Goal: Transaction & Acquisition: Download file/media

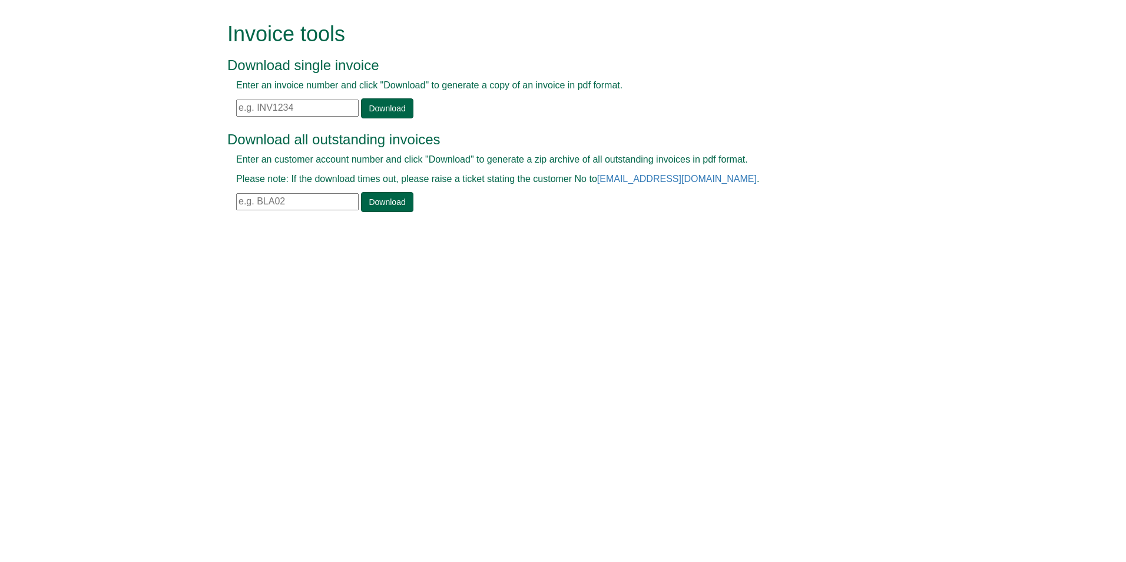
click at [241, 110] on input "text" at bounding box center [297, 108] width 122 height 17
paste input "INV0977188"
type input "INV0977188"
click at [390, 106] on link "Download" at bounding box center [387, 108] width 52 height 20
drag, startPoint x: 302, startPoint y: 100, endPoint x: 235, endPoint y: 102, distance: 66.6
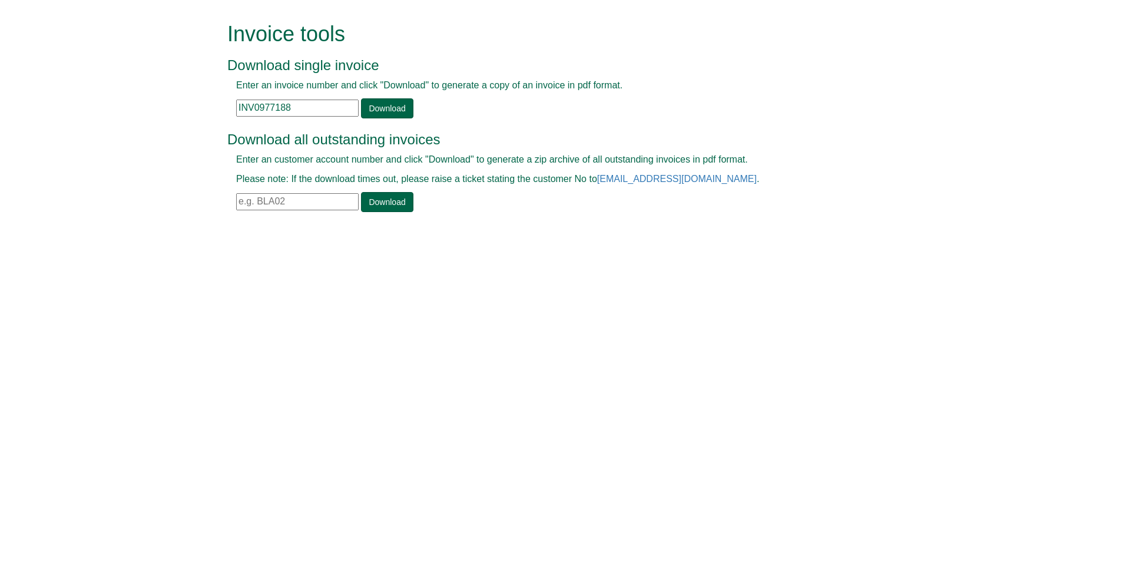
click at [235, 102] on div "Enter an invoice number and click "Download" to generate a copy of an invoice i…" at bounding box center [549, 98] width 645 height 39
paste input "INV0990712"
type input "INV0990712"
click at [377, 111] on link "Download" at bounding box center [387, 108] width 52 height 20
drag, startPoint x: 303, startPoint y: 110, endPoint x: 221, endPoint y: 105, distance: 81.4
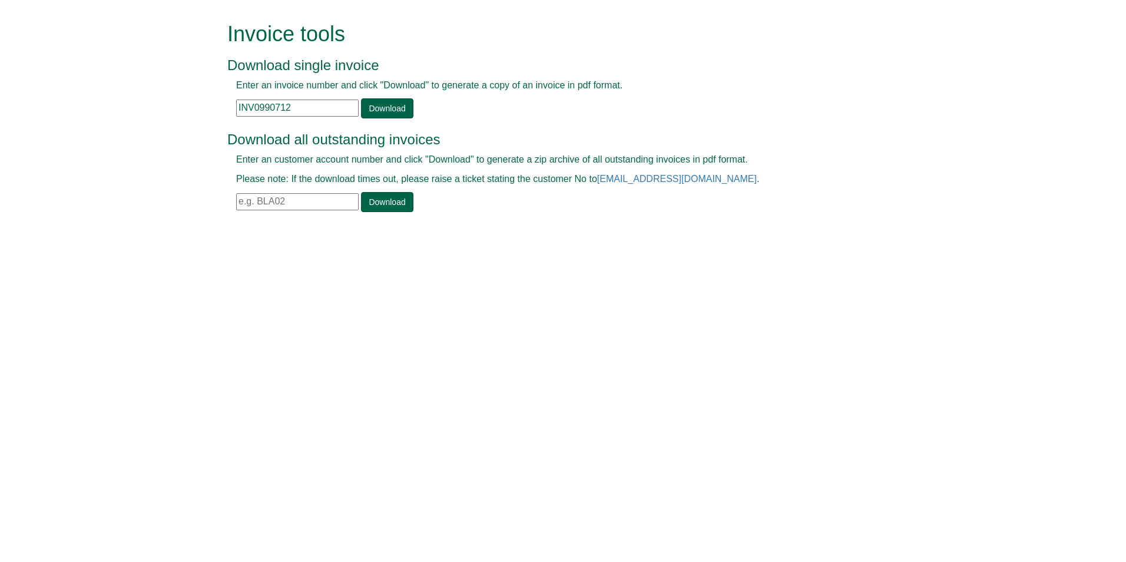
click at [228, 105] on div "Enter an invoice number and click "Download" to generate a copy of an invoice i…" at bounding box center [549, 98] width 645 height 39
paste input "INV1123559"
type input "INV1123559"
click at [370, 107] on link "Download" at bounding box center [387, 108] width 52 height 20
drag, startPoint x: 302, startPoint y: 106, endPoint x: 224, endPoint y: 98, distance: 77.6
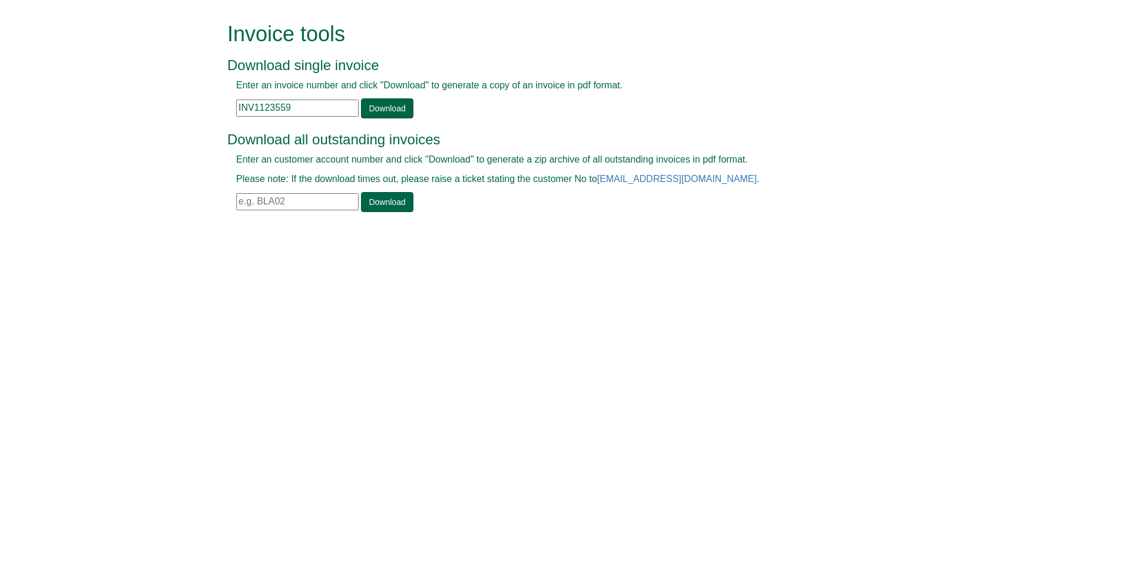
click at [224, 98] on div "Invoice tools Download single invoice Enter an invoice number and click "Downlo…" at bounding box center [562, 118] width 689 height 237
paste input "INV1326417"
type input "INV1326417"
click at [397, 107] on link "Download" at bounding box center [387, 108] width 52 height 20
drag, startPoint x: 296, startPoint y: 108, endPoint x: 235, endPoint y: 105, distance: 60.7
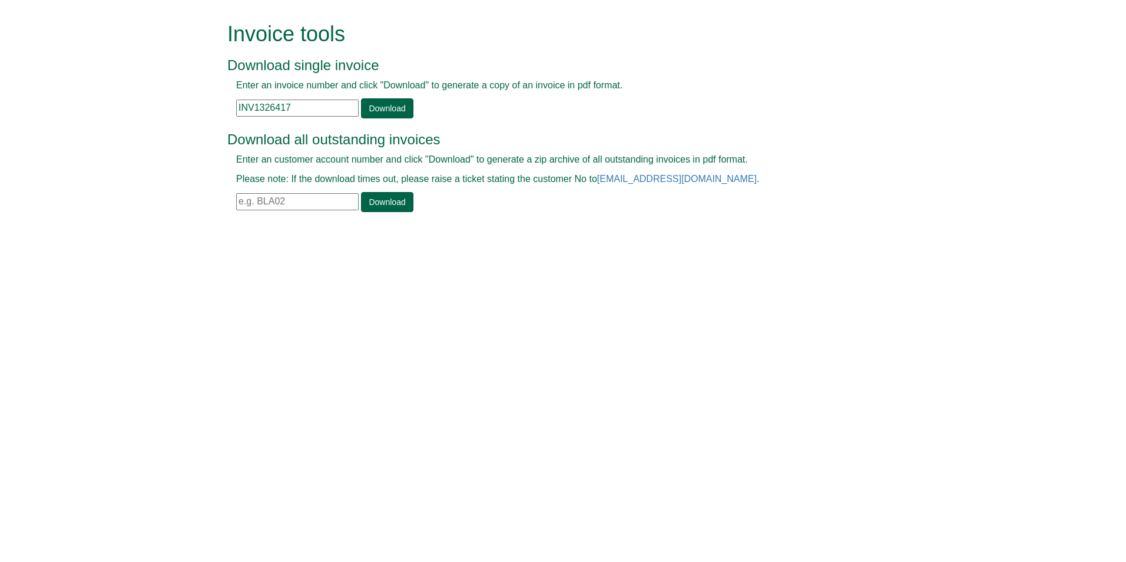
click at [235, 105] on div "Enter an invoice number and click "Download" to generate a copy of an invoice i…" at bounding box center [549, 98] width 645 height 39
paste input "INV1337108"
type input "INV1337108"
click at [383, 101] on link "Download" at bounding box center [387, 108] width 52 height 20
